Goal: Communication & Community: Answer question/provide support

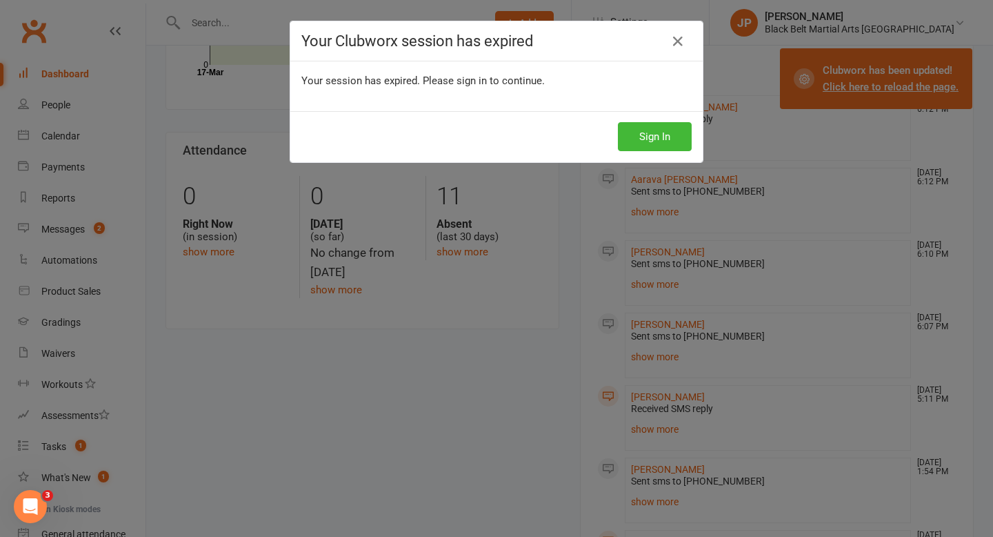
click at [679, 40] on icon at bounding box center [678, 41] width 17 height 17
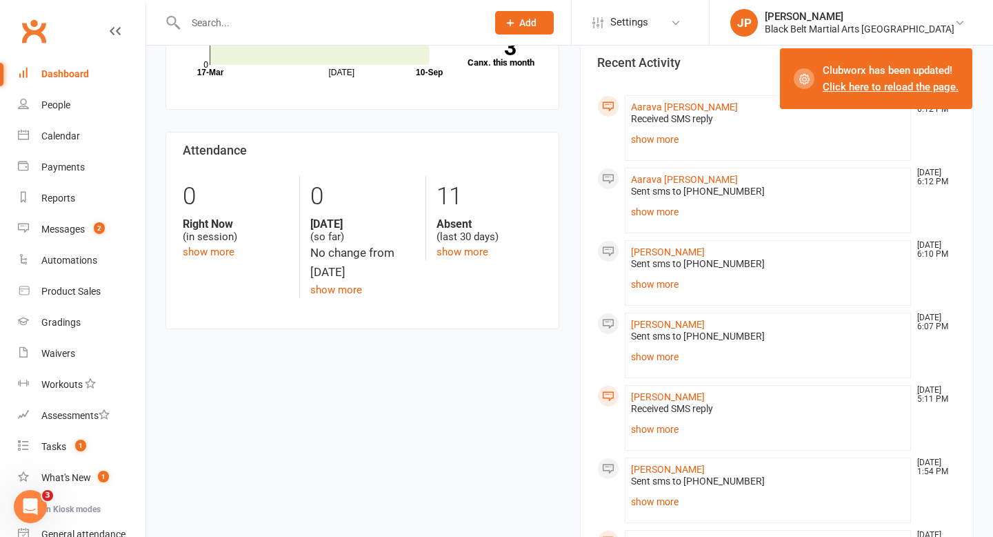
click at [86, 77] on div "Dashboard" at bounding box center [65, 73] width 48 height 11
click at [81, 147] on link "Calendar" at bounding box center [82, 136] width 128 height 31
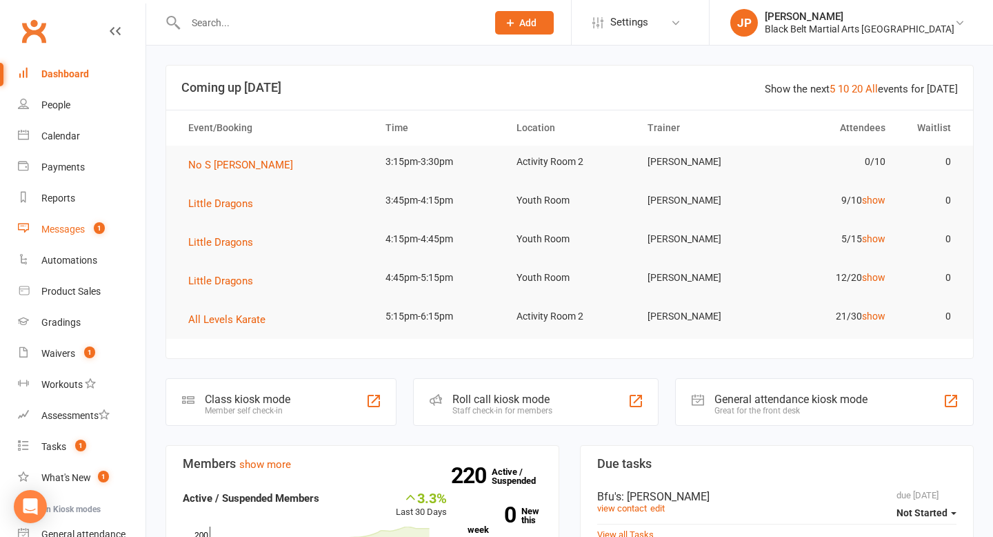
click at [74, 235] on link "Messages 1" at bounding box center [82, 229] width 128 height 31
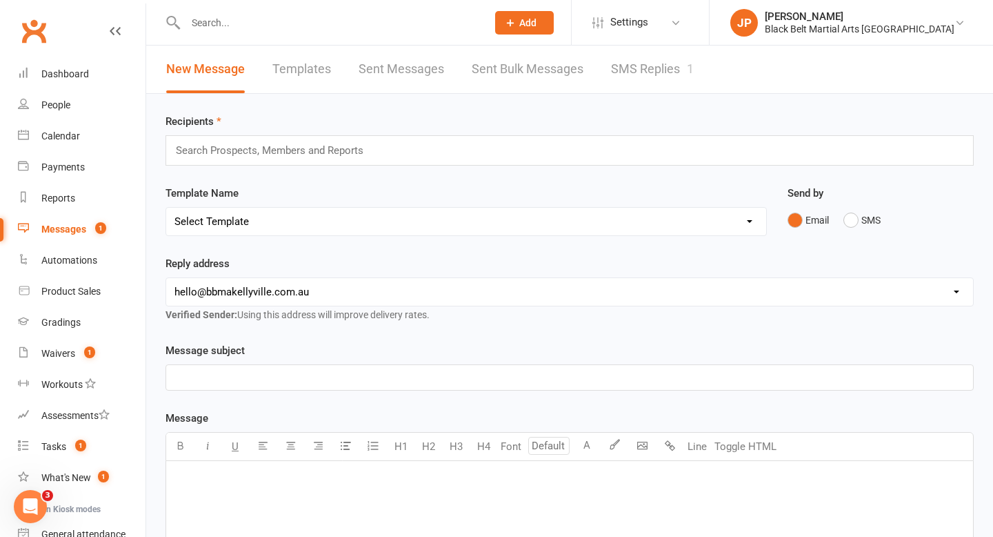
click at [638, 74] on link "SMS Replies 1" at bounding box center [652, 70] width 83 height 48
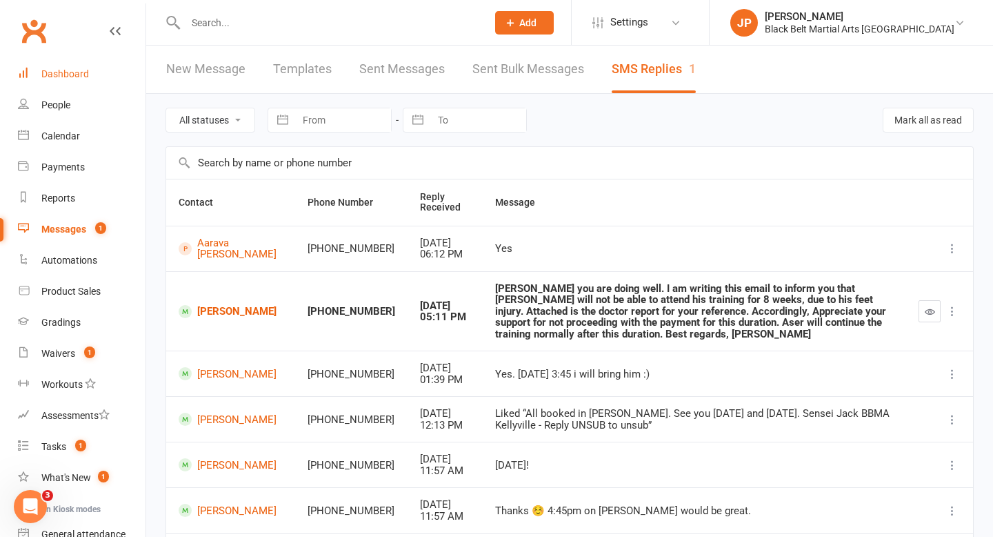
click at [64, 74] on div "Dashboard" at bounding box center [65, 73] width 48 height 11
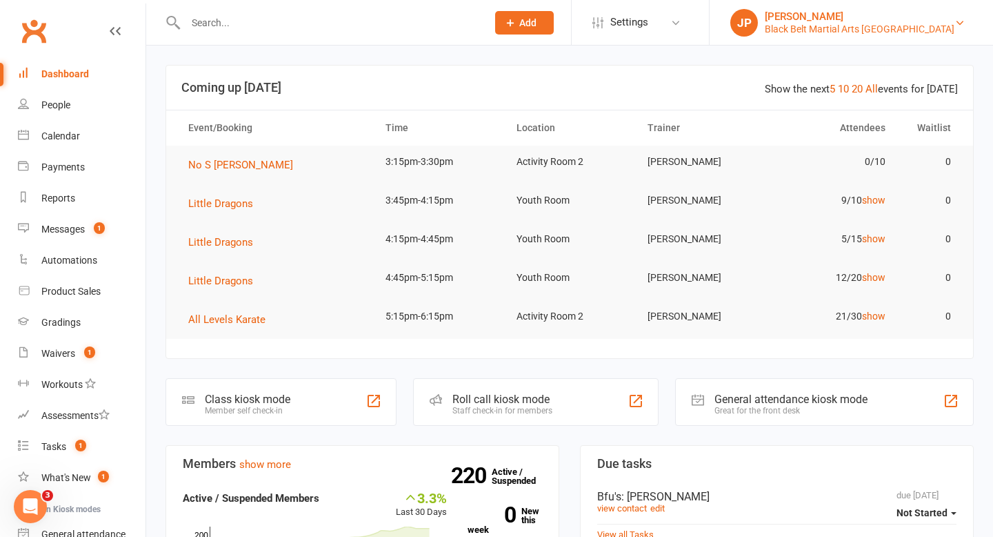
click at [872, 14] on div "[PERSON_NAME]" at bounding box center [860, 16] width 190 height 12
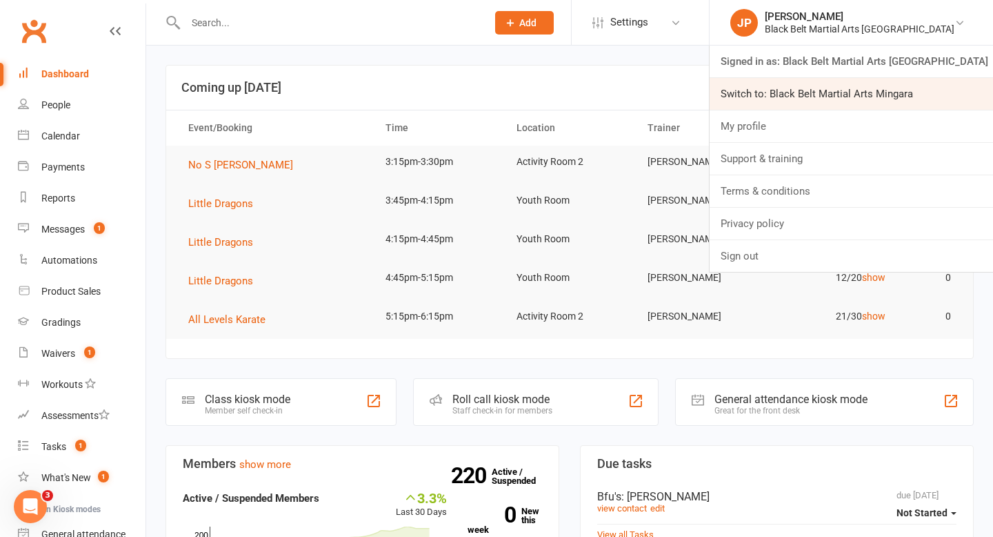
click at [895, 92] on link "Switch to: Black Belt Martial Arts Mingara" at bounding box center [852, 94] width 284 height 32
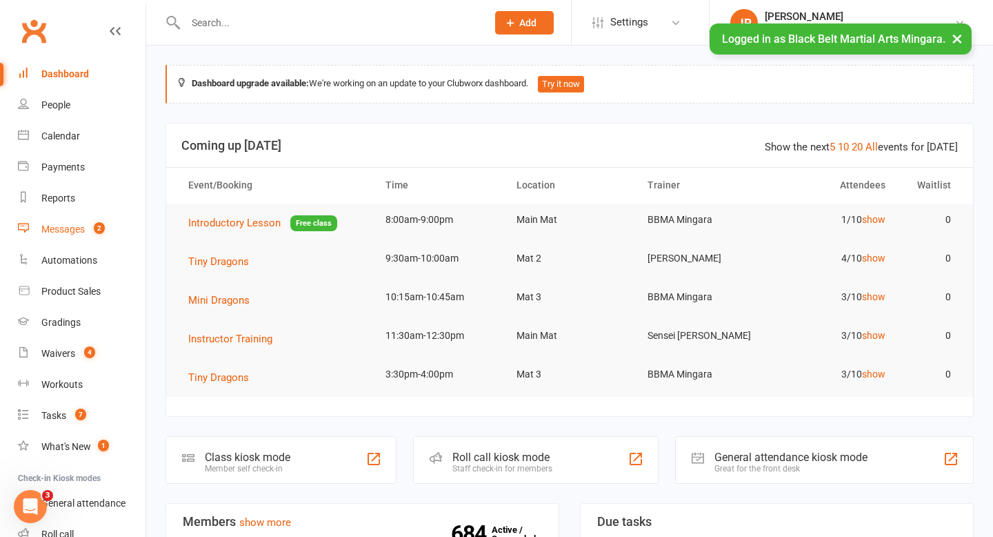
click at [54, 229] on div "Messages" at bounding box center [62, 228] width 43 height 11
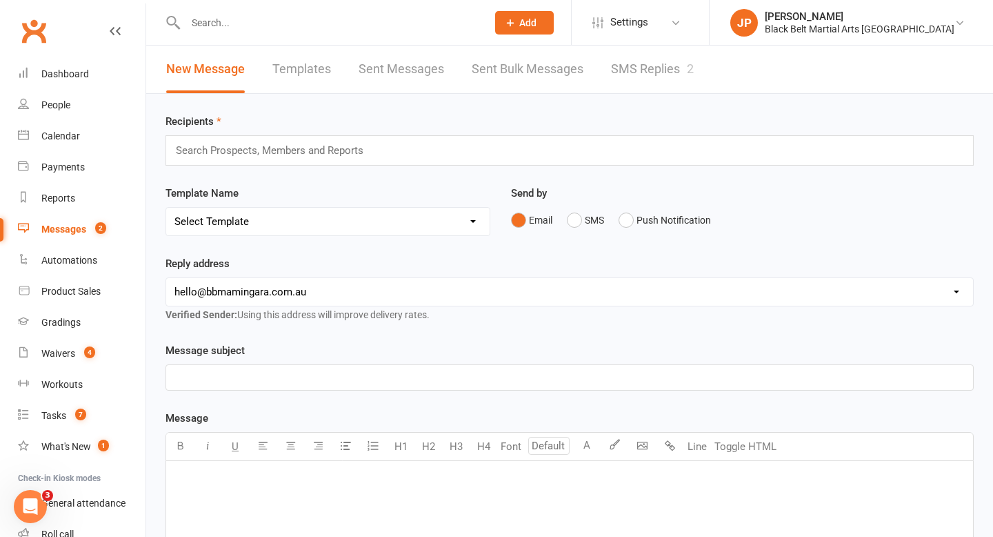
click at [648, 60] on link "SMS Replies 2" at bounding box center [652, 70] width 83 height 48
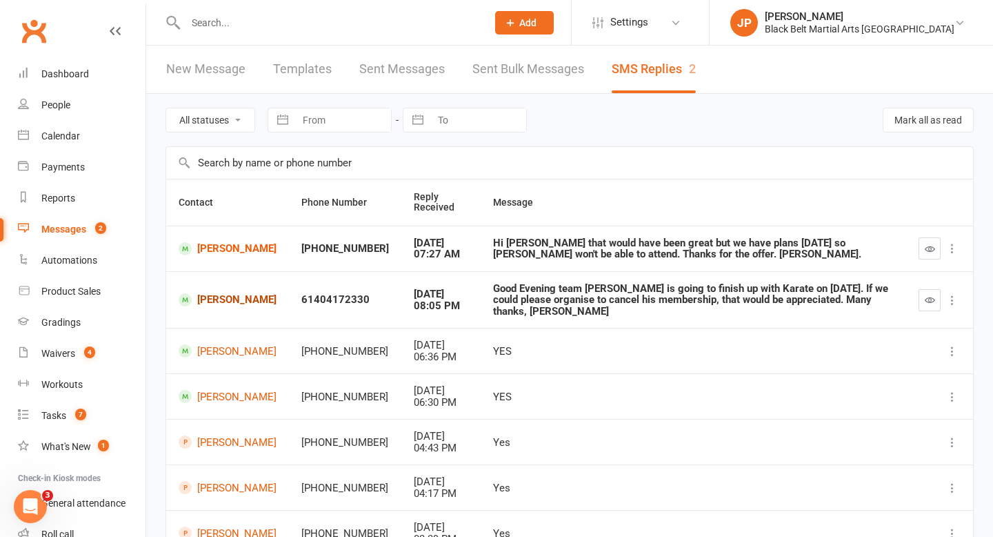
click at [219, 295] on link "[PERSON_NAME]" at bounding box center [228, 299] width 98 height 13
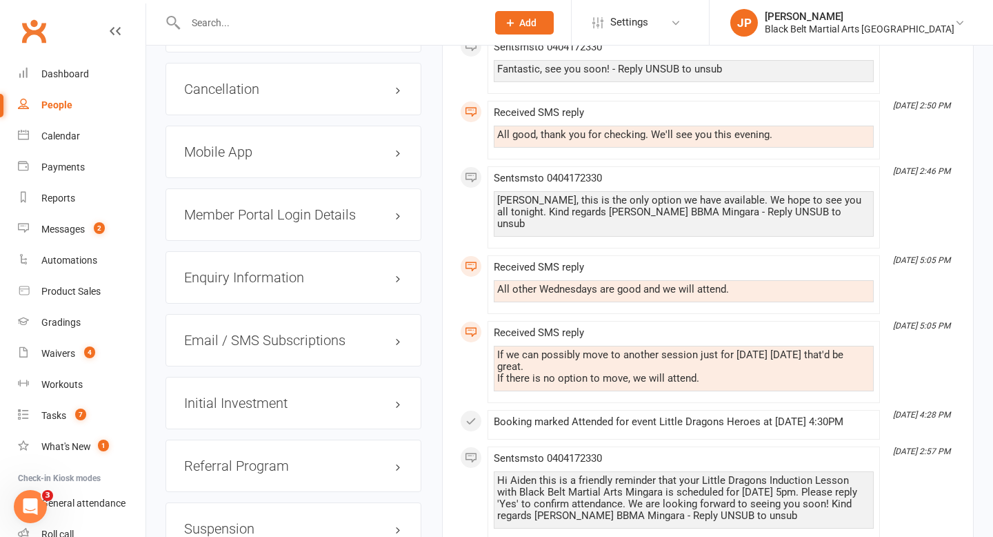
scroll to position [1892, 0]
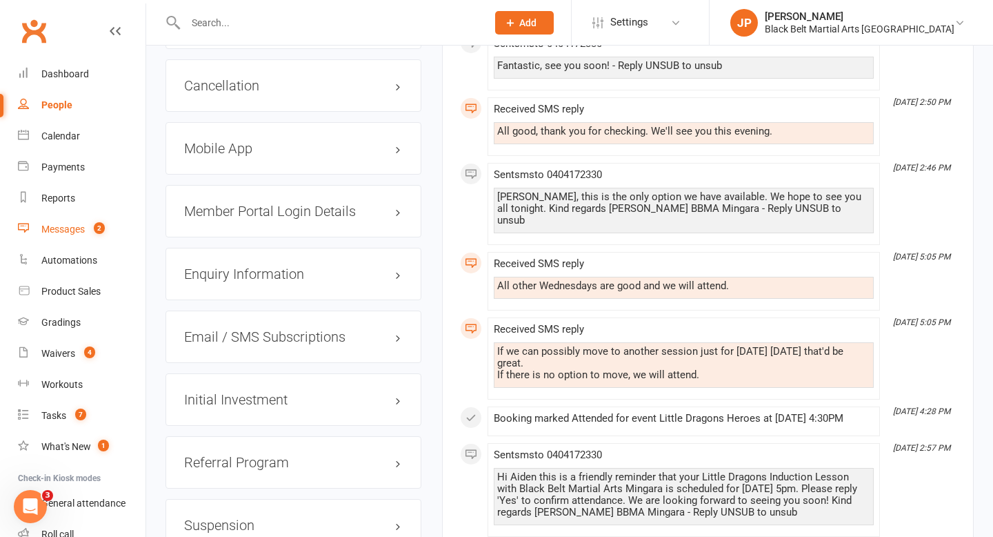
click at [61, 237] on link "Messages 2" at bounding box center [82, 229] width 128 height 31
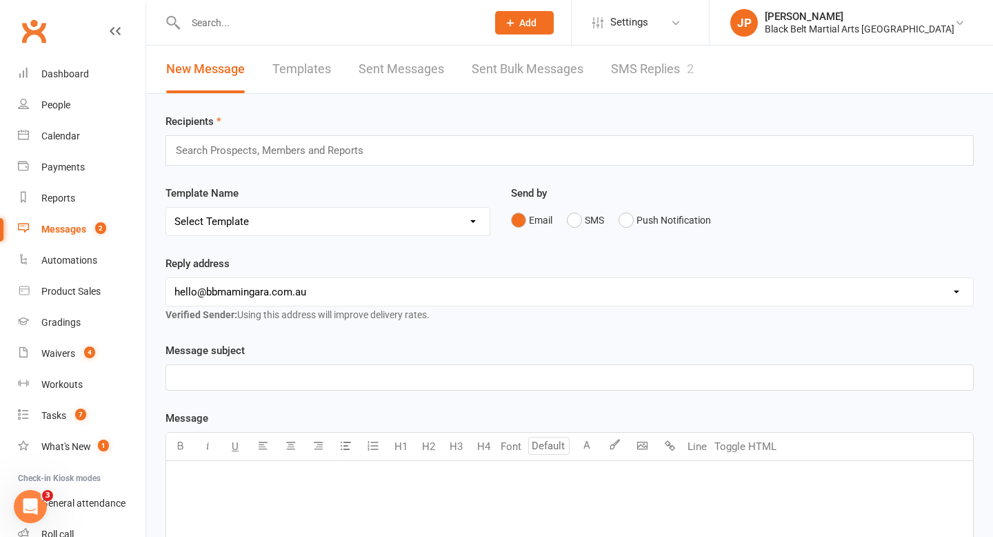
click at [637, 78] on link "SMS Replies 2" at bounding box center [652, 70] width 83 height 48
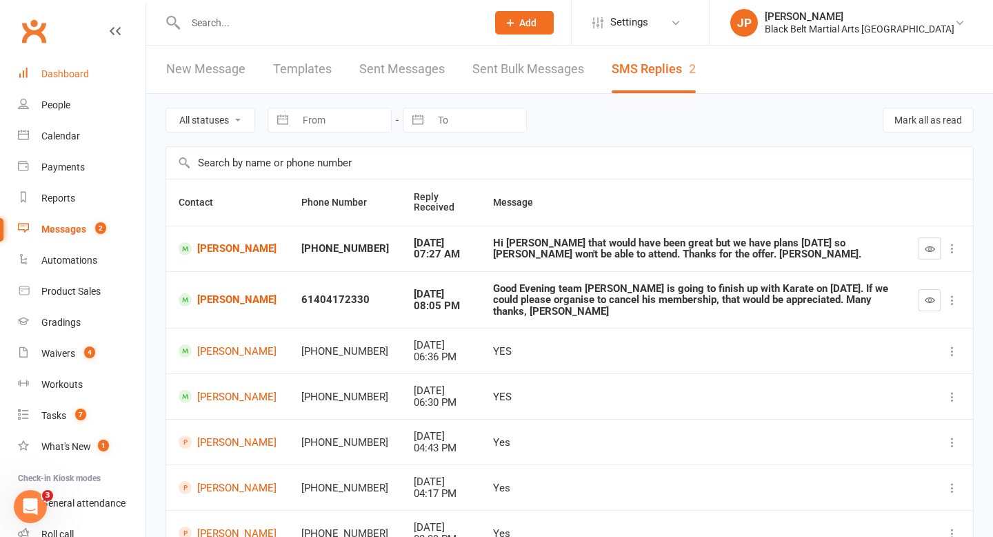
click at [74, 83] on link "Dashboard" at bounding box center [82, 74] width 128 height 31
